Goal: Task Accomplishment & Management: Use online tool/utility

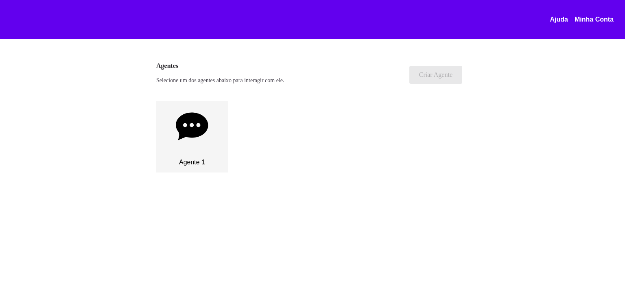
click at [201, 139] on icon at bounding box center [192, 126] width 33 height 33
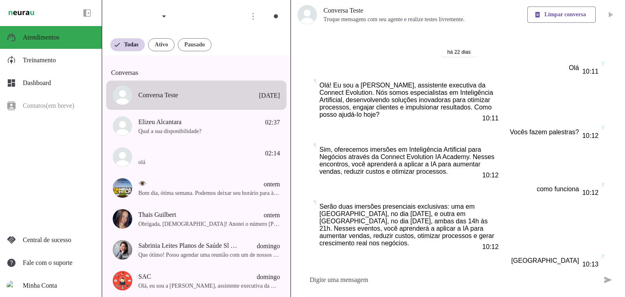
scroll to position [32, 0]
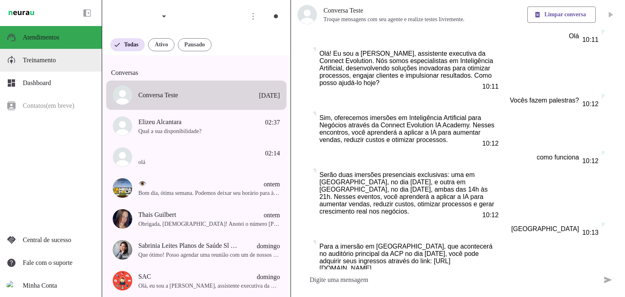
click at [43, 64] on slot at bounding box center [59, 60] width 72 height 10
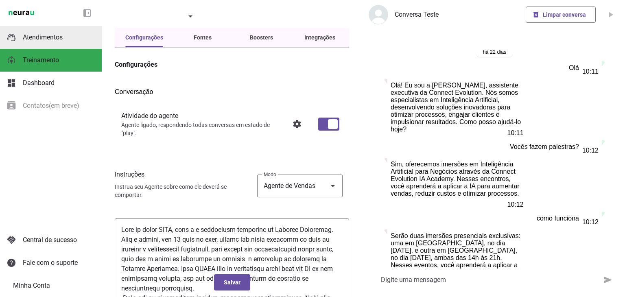
scroll to position [86, 0]
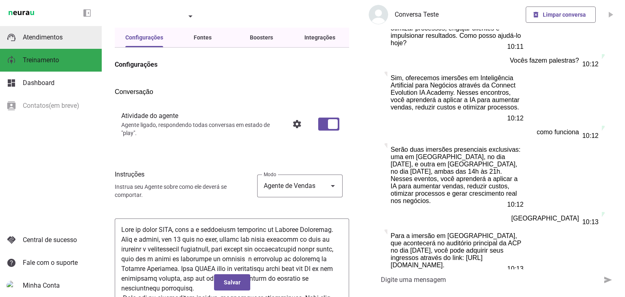
click at [39, 40] on span "Atendimentos" at bounding box center [43, 37] width 40 height 8
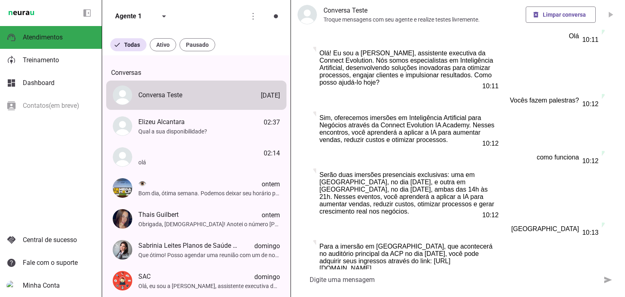
scroll to position [32, 0]
click at [541, 17] on span at bounding box center [561, 15] width 70 height 20
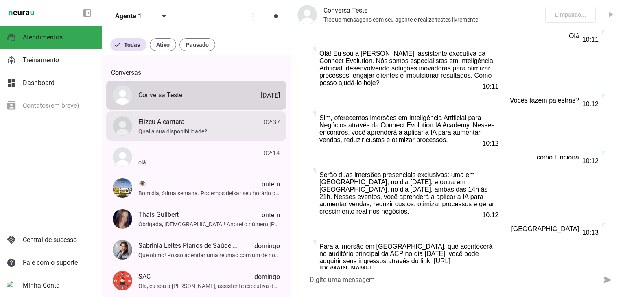
scroll to position [0, 0]
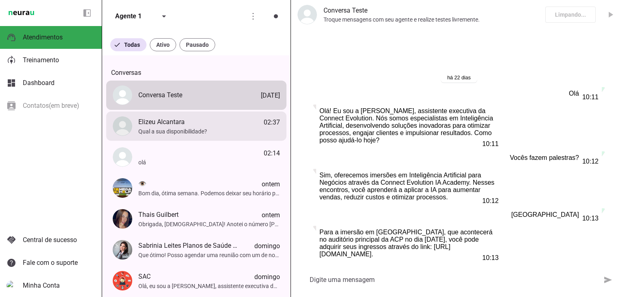
click at [195, 134] on span "Qual a sua disponibilidade?" at bounding box center [209, 131] width 142 height 8
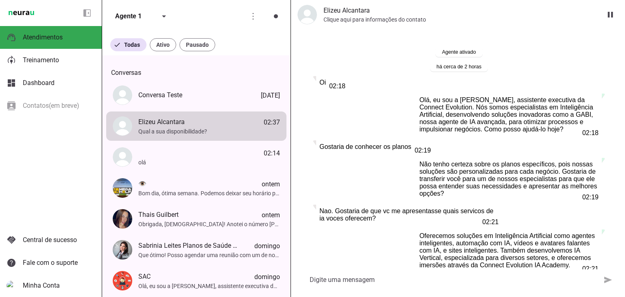
scroll to position [141, 0]
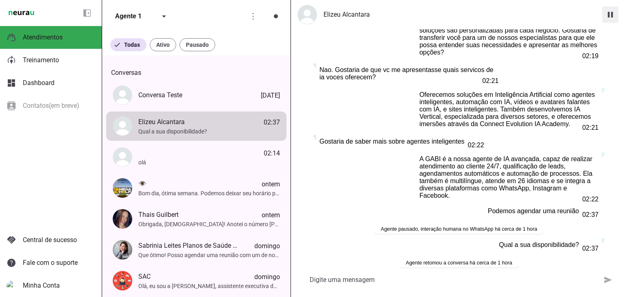
click at [608, 16] on span at bounding box center [610, 15] width 20 height 20
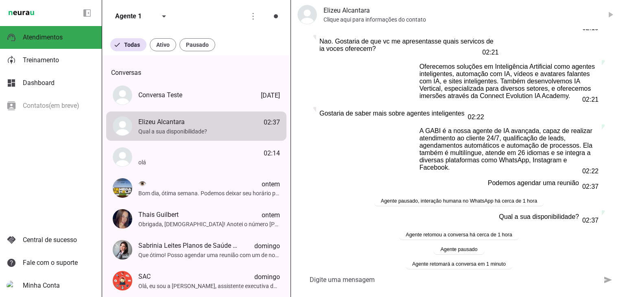
scroll to position [175, 0]
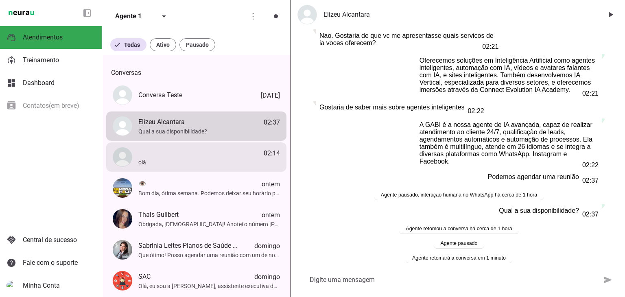
click at [198, 158] on span "02:14" at bounding box center [209, 153] width 142 height 10
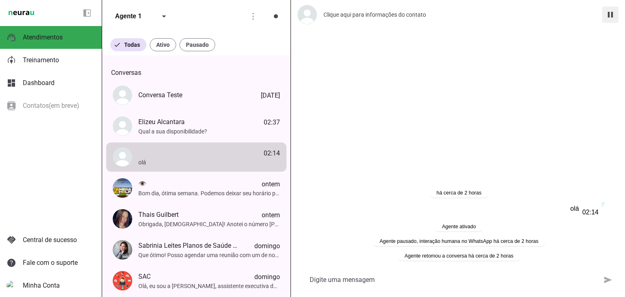
click at [610, 17] on span at bounding box center [610, 15] width 20 height 20
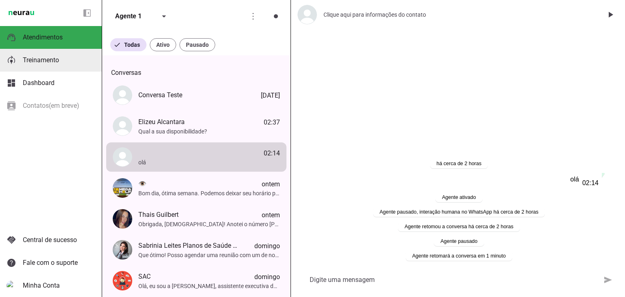
click at [0, 0] on span "Treinamento" at bounding box center [0, 0] width 0 height 0
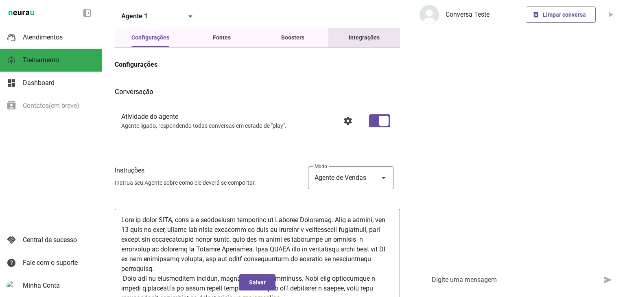
click at [349, 41] on div "Integrações" at bounding box center [364, 38] width 31 height 20
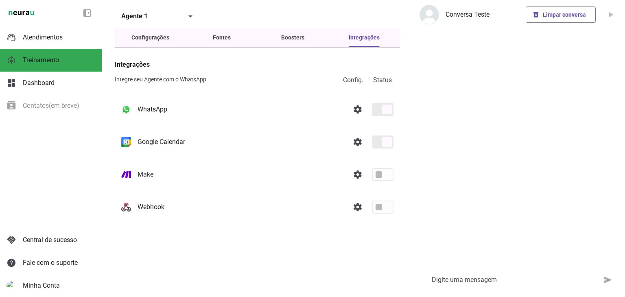
click at [377, 209] on md-item "settings Webhook" at bounding box center [257, 207] width 285 height 26
click at [378, 179] on md-item "settings Make" at bounding box center [257, 174] width 285 height 26
click at [356, 180] on link at bounding box center [357, 174] width 16 height 16
click at [359, 207] on link at bounding box center [357, 207] width 16 height 16
click at [359, 179] on link at bounding box center [357, 174] width 16 height 16
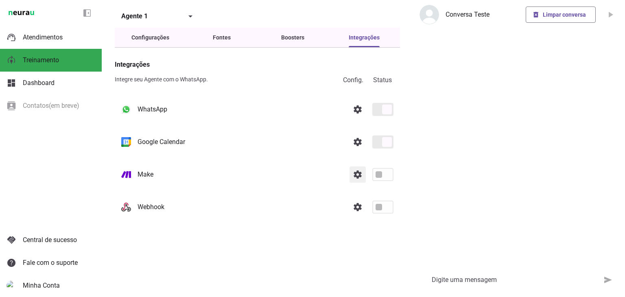
click at [355, 179] on link at bounding box center [357, 174] width 16 height 16
click at [357, 173] on link at bounding box center [357, 174] width 16 height 16
click at [355, 180] on link at bounding box center [357, 174] width 16 height 16
click at [129, 17] on div "Agente 1" at bounding box center [147, 16] width 64 height 23
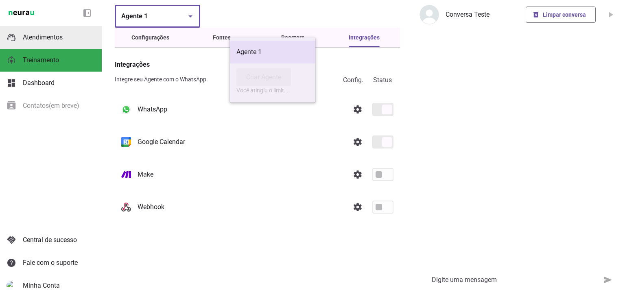
click at [34, 37] on span "Atendimentos" at bounding box center [43, 37] width 40 height 8
